Goal: Task Accomplishment & Management: Manage account settings

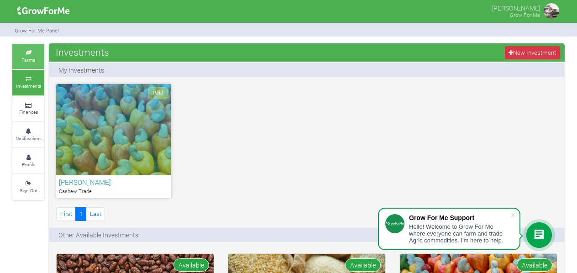
click at [24, 63] on link "Farms" at bounding box center [28, 56] width 32 height 25
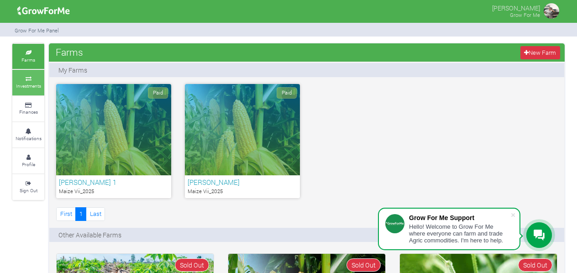
click at [18, 85] on small "Investments" at bounding box center [28, 86] width 25 height 6
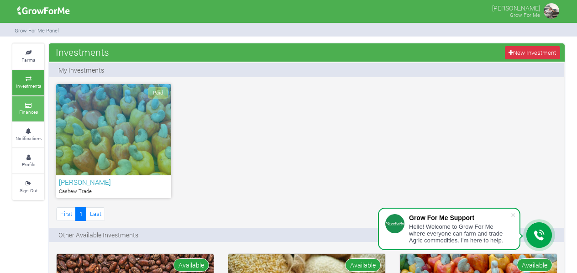
click at [23, 110] on small "Finances" at bounding box center [28, 112] width 19 height 6
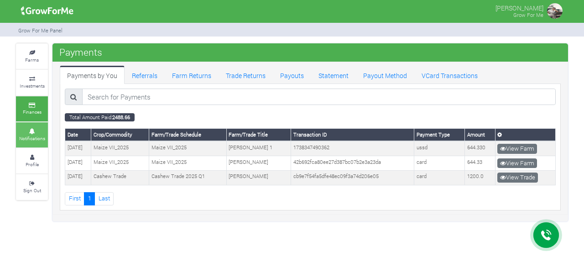
click at [26, 139] on small "Notifications" at bounding box center [32, 138] width 26 height 6
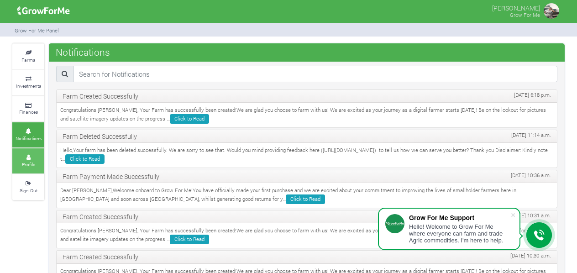
click at [36, 163] on link "Profile" at bounding box center [28, 160] width 32 height 25
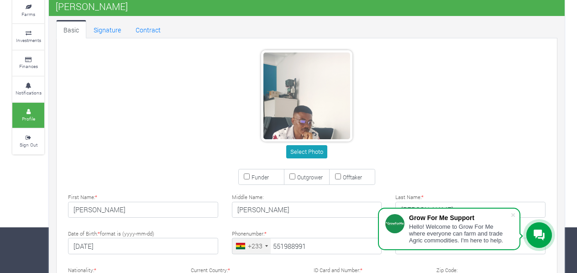
scroll to position [183, 0]
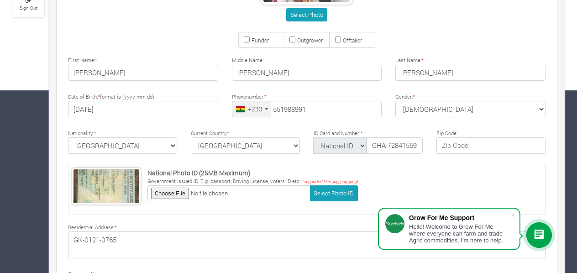
type input "55 198 8991"
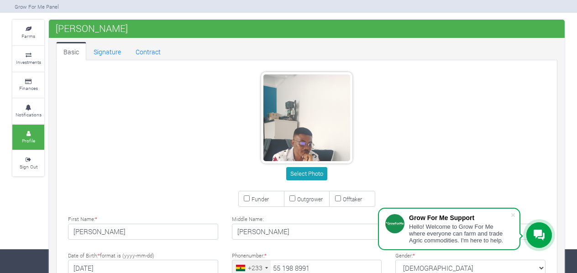
scroll to position [0, 0]
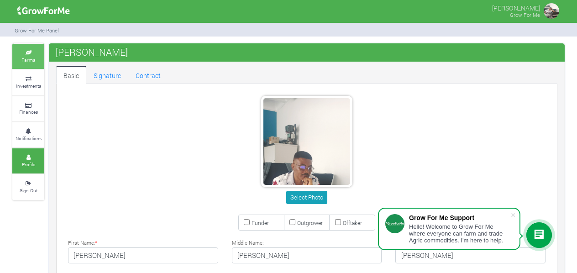
click at [21, 53] on icon at bounding box center [28, 53] width 27 height 5
